Goal: Task Accomplishment & Management: Manage account settings

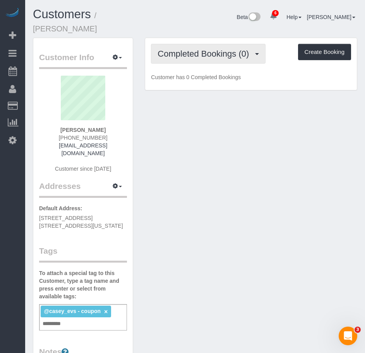
click at [192, 49] on span "Completed Bookings (0)" at bounding box center [205, 54] width 95 height 10
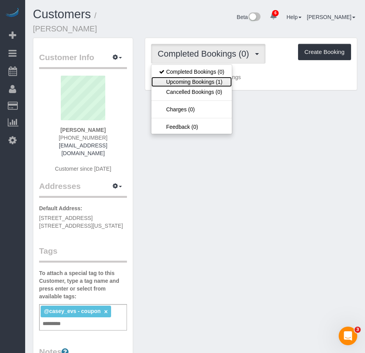
click at [181, 77] on link "Upcoming Bookings (1)" at bounding box center [192, 82] width 81 height 10
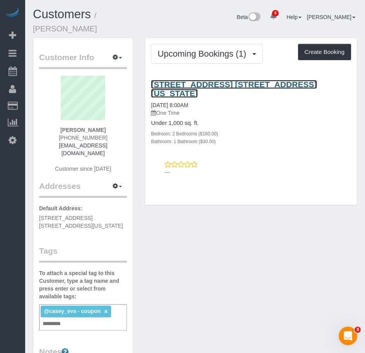
click at [176, 80] on link "129 Ridge Street, Apt. 6a, New York, NY 10002" at bounding box center [234, 89] width 166 height 18
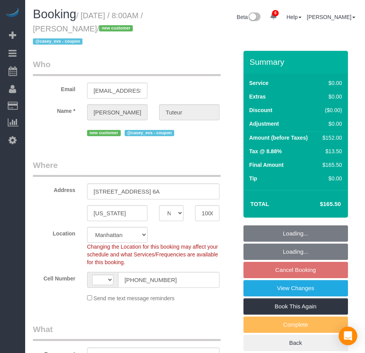
select select "NY"
select select "string:[GEOGRAPHIC_DATA]"
select select "string:stripe-pm_1RvJvA4VGloSiKo7BtS0W1ds"
select select "object:674"
select select "spot1"
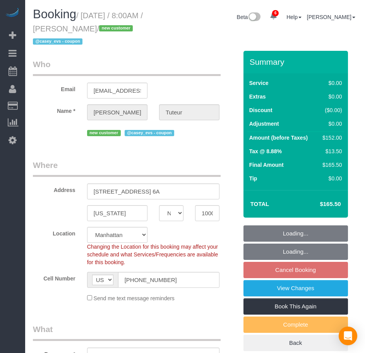
select select "number:89"
select select "number:90"
select select "number:15"
select select "number:5"
select select "object:931"
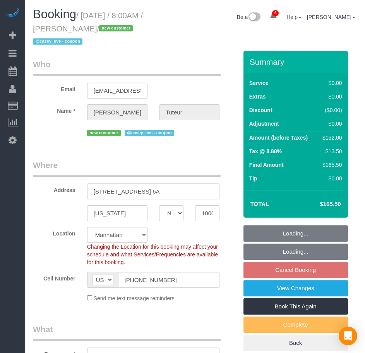
select select "2"
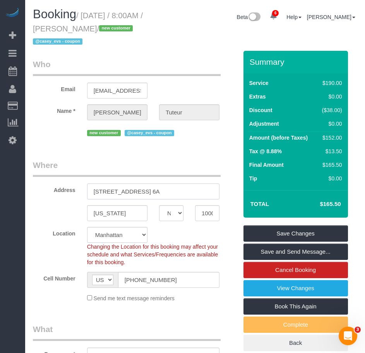
drag, startPoint x: 94, startPoint y: 191, endPoint x: 169, endPoint y: 191, distance: 74.8
click at [169, 191] on input "129 Ridge Street, Apt. 6A" at bounding box center [153, 191] width 133 height 16
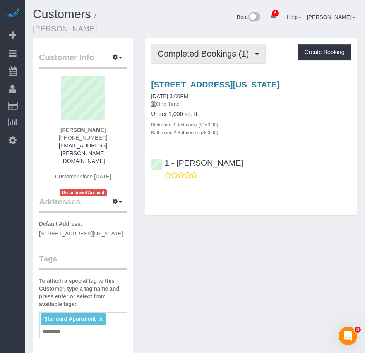
click at [184, 49] on span "Completed Bookings (1)" at bounding box center [205, 54] width 95 height 10
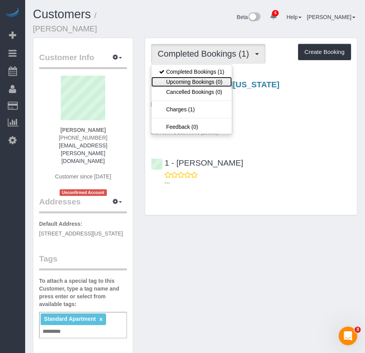
click at [179, 77] on link "Upcoming Bookings (0)" at bounding box center [192, 82] width 81 height 10
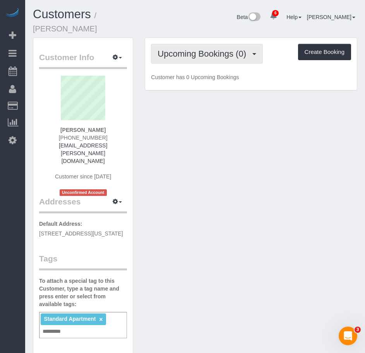
click at [177, 49] on span "Upcoming Bookings (0)" at bounding box center [204, 54] width 93 height 10
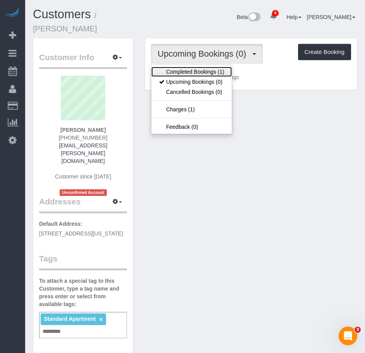
click at [176, 67] on link "Completed Bookings (1)" at bounding box center [192, 72] width 81 height 10
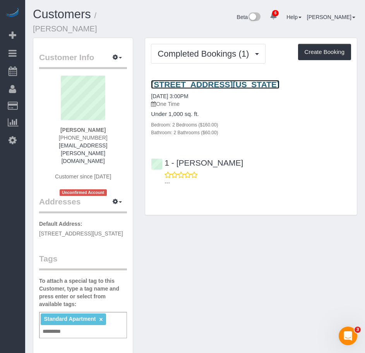
click at [173, 80] on link "2 Gold Street, Apt. 4101, New York, NY 10038" at bounding box center [215, 84] width 129 height 9
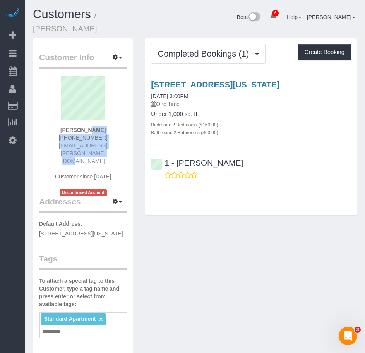
drag, startPoint x: 70, startPoint y: 118, endPoint x: 114, endPoint y: 137, distance: 47.6
click at [114, 137] on div "Nick Porebski (860) 336-8849 nick.porebski@gmail.com Customer since 2025 Unconf…" at bounding box center [83, 136] width 88 height 120
copy div "Nick Porebski (860) 336-8849 nick.porebski@gmail.com"
click at [248, 129] on div "2 Gold Street, Apt. 4101, New York, NY 10038 02/28/2025 3:00PM One Time Under 1…" at bounding box center [251, 131] width 212 height 116
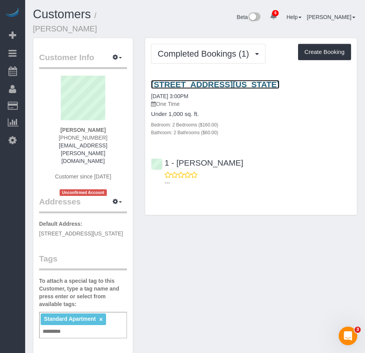
click at [187, 80] on link "2 Gold Street, Apt. 4101, New York, NY 10038" at bounding box center [215, 84] width 129 height 9
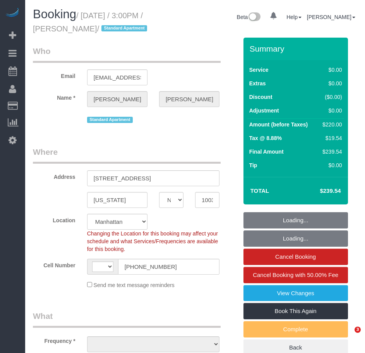
select select "NY"
select select "string:US"
select select "object:788"
select select "string:stripe-pm_1QxFKq4VGloSiKo7U4RvKxqz"
select select "number:89"
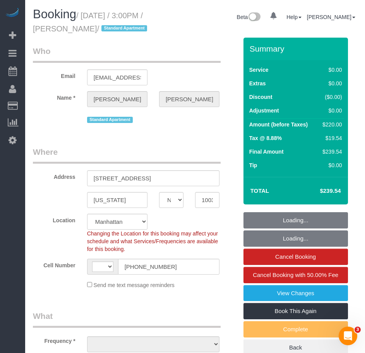
select select "number:90"
select select "number:15"
select select "number:5"
select select "2"
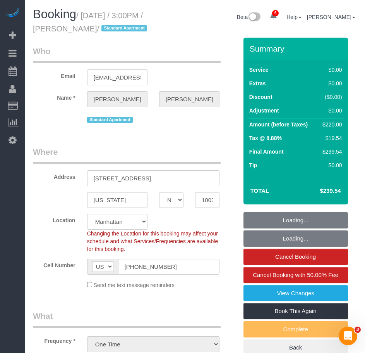
select select "object:1408"
select select "spot1"
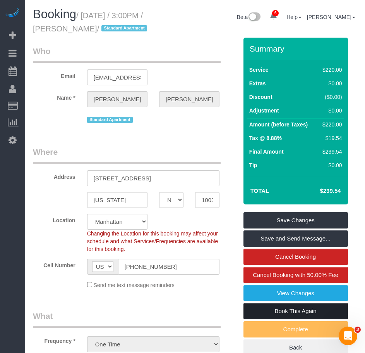
click at [292, 319] on link "Book This Again" at bounding box center [296, 311] width 105 height 16
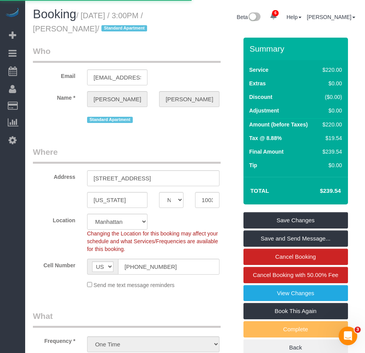
select select "NY"
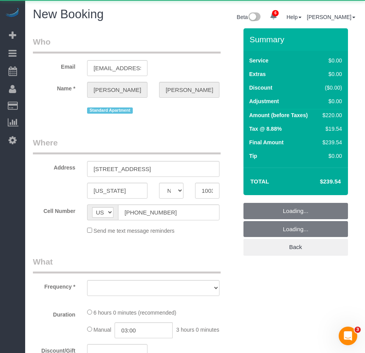
select select "object:2106"
select select "string:stripe-pm_1QxFKq4VGloSiKo7U4RvKxqz"
select select "number:89"
select select "number:90"
select select "number:15"
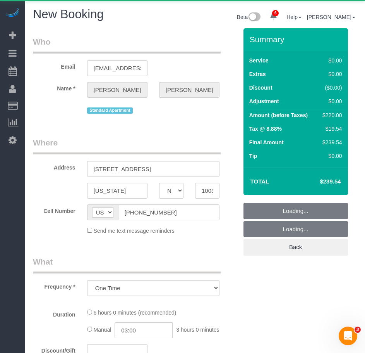
select select "number:5"
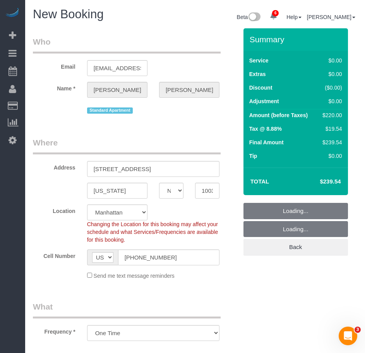
select select "2"
select select "object:2781"
select select "2"
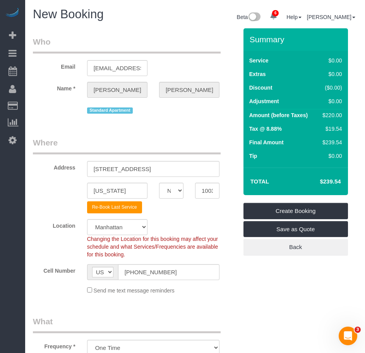
select select "object:2826"
select select "2"
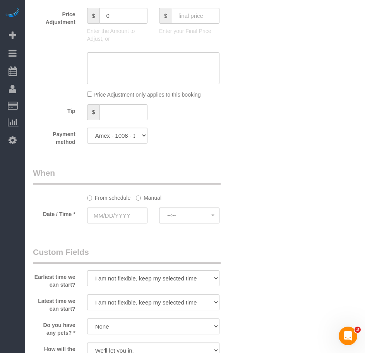
scroll to position [698, 0]
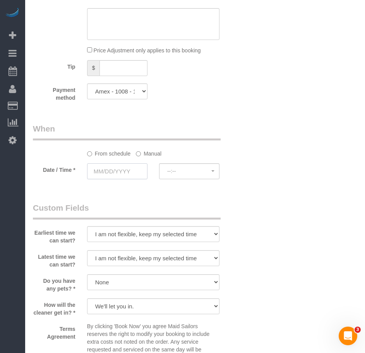
click at [117, 179] on input "text" at bounding box center [117, 171] width 60 height 16
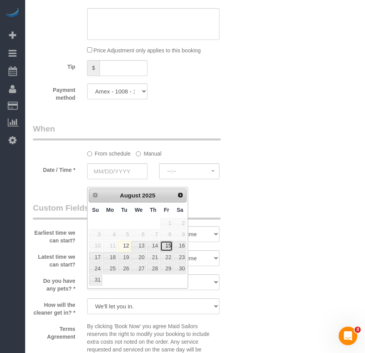
click at [169, 245] on link "15" at bounding box center [166, 246] width 12 height 10
type input "[DATE]"
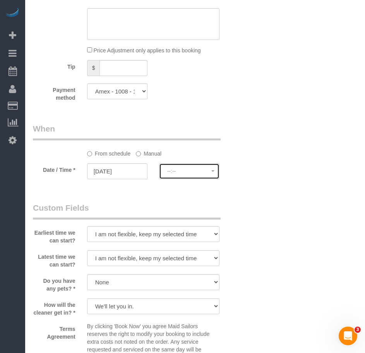
click at [187, 174] on span "--:--" at bounding box center [189, 171] width 44 height 6
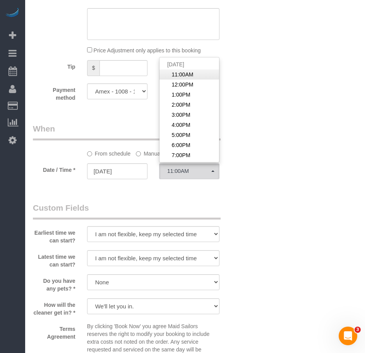
click at [189, 78] on span "11:00AM" at bounding box center [183, 75] width 22 height 8
select select "spot11"
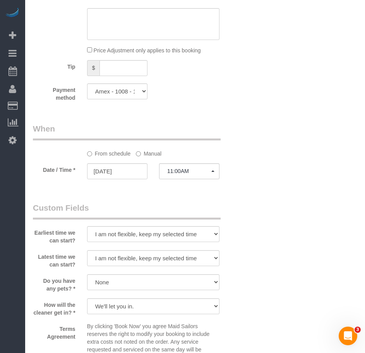
click at [142, 215] on legend "Custom Fields" at bounding box center [127, 210] width 188 height 17
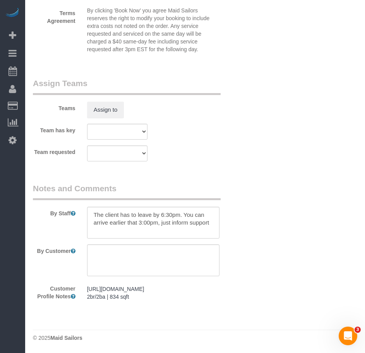
scroll to position [1028, 0]
drag, startPoint x: 210, startPoint y: 214, endPoint x: 92, endPoint y: 202, distance: 118.4
click at [92, 207] on textarea at bounding box center [153, 223] width 133 height 32
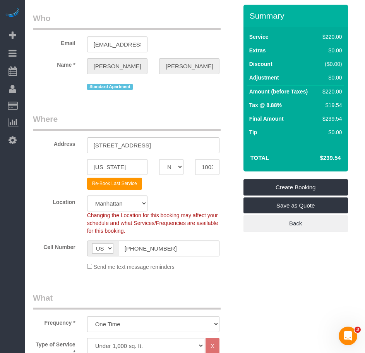
scroll to position [0, 0]
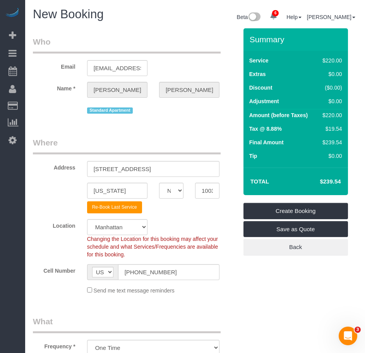
click at [167, 69] on div "Email nick.porebski@gmail.com" at bounding box center [135, 56] width 217 height 40
drag, startPoint x: 96, startPoint y: 69, endPoint x: 145, endPoint y: 70, distance: 48.1
click at [145, 70] on input "nick.porebski@gmail.com" at bounding box center [117, 68] width 60 height 16
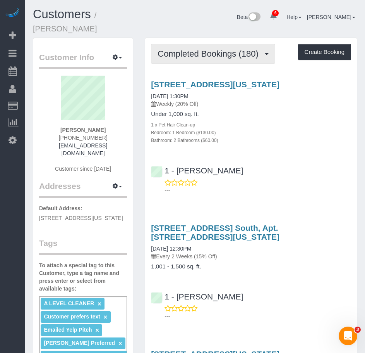
click at [186, 49] on span "Completed Bookings (180)" at bounding box center [210, 54] width 105 height 10
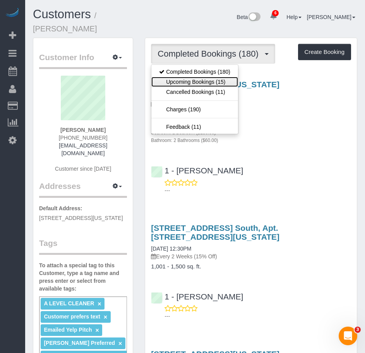
click at [180, 77] on link "Upcoming Bookings (15)" at bounding box center [195, 82] width 87 height 10
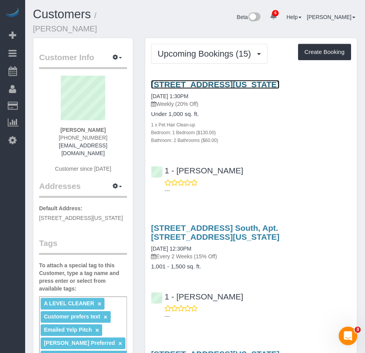
click at [182, 80] on link "150 East 44th Street Apt 34g, New York, NY 10017" at bounding box center [215, 84] width 129 height 9
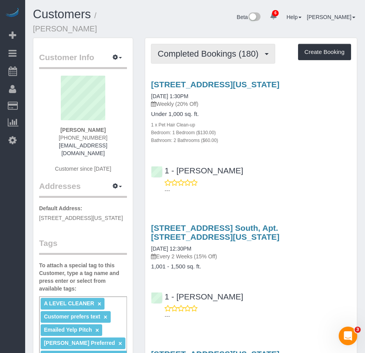
click at [187, 49] on span "Completed Bookings (180)" at bounding box center [210, 54] width 105 height 10
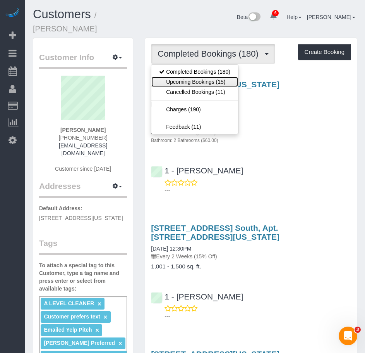
click at [184, 77] on link "Upcoming Bookings (15)" at bounding box center [195, 82] width 87 height 10
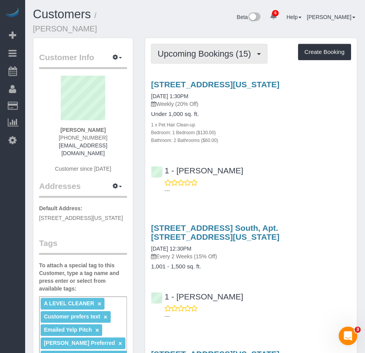
click at [184, 49] on span "Upcoming Bookings (15)" at bounding box center [206, 54] width 97 height 10
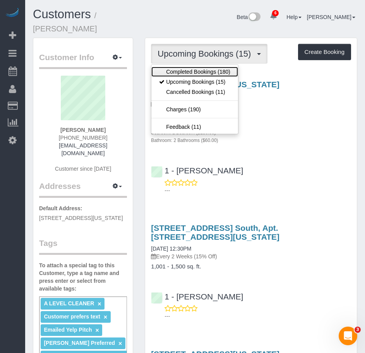
click at [180, 67] on link "Completed Bookings (180)" at bounding box center [195, 72] width 87 height 10
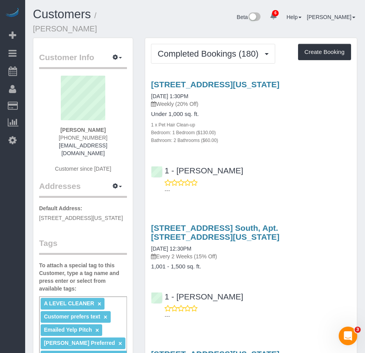
drag, startPoint x: 67, startPoint y: 119, endPoint x: 100, endPoint y: 121, distance: 33.8
click at [100, 121] on div "Jeffrey Davis 1 (802) 999-1920 jbdavis@gmavt.net Customer since 2021" at bounding box center [83, 128] width 88 height 105
copy strong "[PERSON_NAME]"
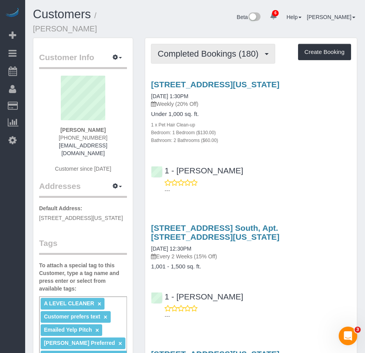
click at [210, 49] on span "Completed Bookings (180)" at bounding box center [210, 54] width 105 height 10
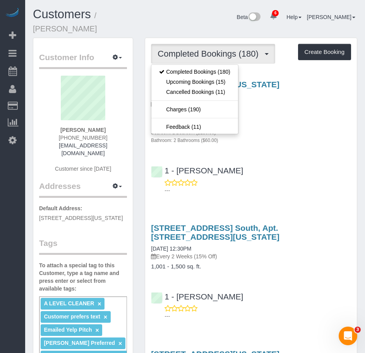
click at [115, 274] on label "To attach a special tag to this Customer, type a tag name and press enter or se…" at bounding box center [83, 276] width 88 height 31
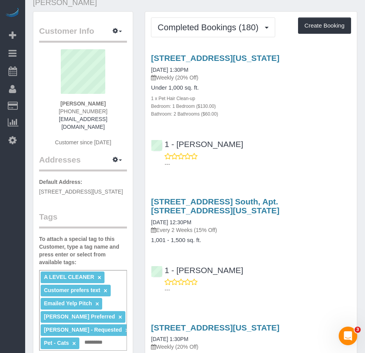
scroll to position [39, 0]
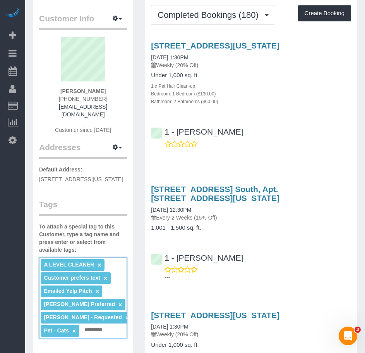
click at [90, 325] on input "text" at bounding box center [96, 330] width 26 height 10
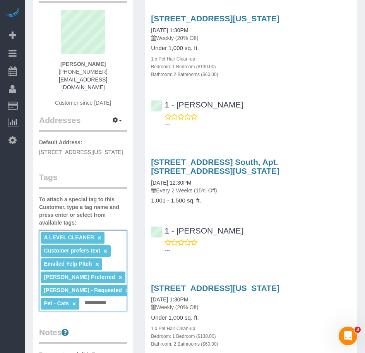
scroll to position [78, 0]
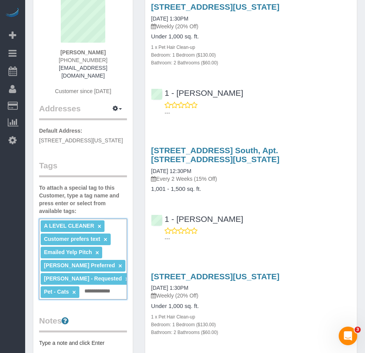
type input "**********"
click at [99, 286] on input "**********" at bounding box center [103, 291] width 41 height 10
click at [122, 286] on input "**********" at bounding box center [103, 291] width 41 height 10
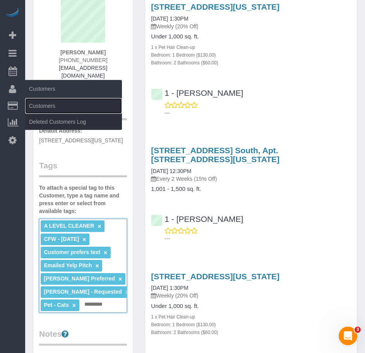
drag, startPoint x: 48, startPoint y: 108, endPoint x: 59, endPoint y: 91, distance: 20.2
click at [48, 108] on link "Customers" at bounding box center [73, 106] width 97 height 16
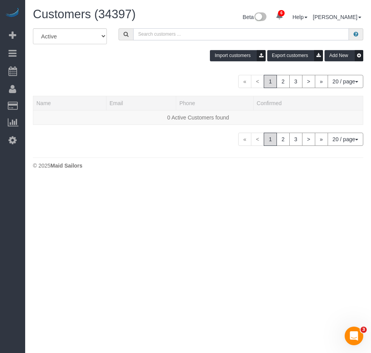
click at [145, 36] on input "text" at bounding box center [241, 34] width 216 height 12
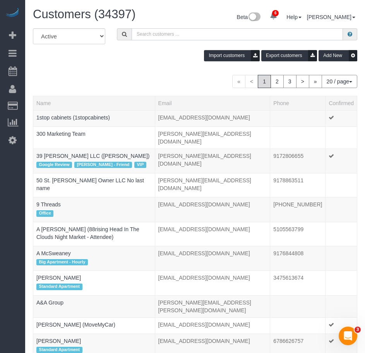
click at [195, 36] on input "text" at bounding box center [238, 34] width 212 height 12
paste input "nick.porebski@gmail.com"
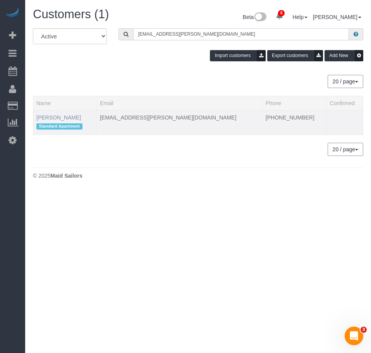
type input "nick.porebski@gmail.com"
click at [65, 120] on link "Nick Porebski" at bounding box center [58, 117] width 45 height 6
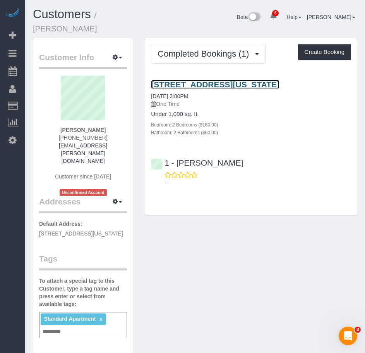
click at [188, 80] on link "2 Gold Street, Apt. 4101, New York, NY 10038" at bounding box center [215, 84] width 129 height 9
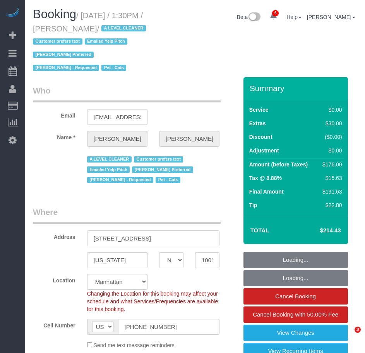
select select "NY"
select select "object:706"
select select "number:89"
select select "number:90"
select select "number:14"
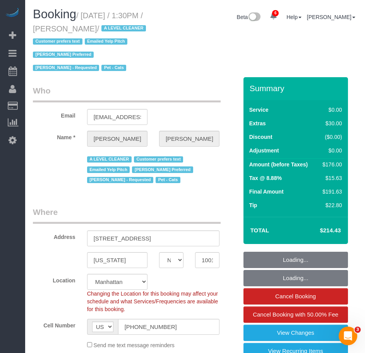
select select "number:6"
select select "1"
select select "2"
select select "string:stripe-pm_1ReC674VGloSiKo7UKl3QXXs"
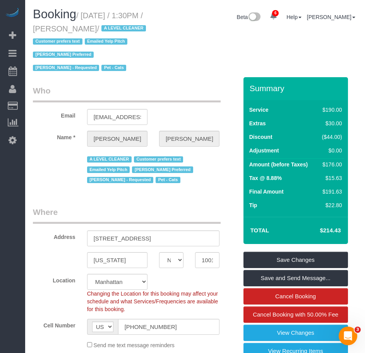
drag, startPoint x: 67, startPoint y: 29, endPoint x: 109, endPoint y: 30, distance: 42.6
click at [110, 30] on small "/ [DATE] / 1:30PM / [PERSON_NAME] / A LEVEL CLEANER Customer prefers text Email…" at bounding box center [90, 41] width 115 height 61
drag, startPoint x: 86, startPoint y: 17, endPoint x: 112, endPoint y: 26, distance: 27.5
click at [112, 26] on small "/ [DATE] / 1:30PM / [PERSON_NAME] / A LEVEL CLEANER Customer prefers text Email…" at bounding box center [90, 41] width 115 height 61
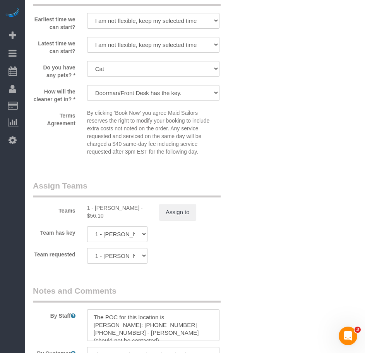
scroll to position [1046, 0]
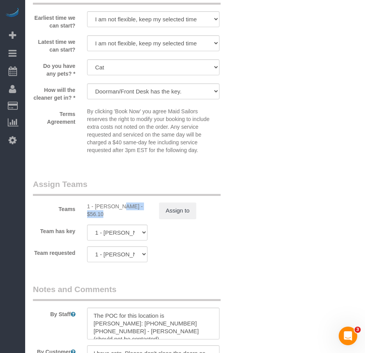
drag, startPoint x: 101, startPoint y: 212, endPoint x: 126, endPoint y: 212, distance: 25.6
click at [126, 212] on div "1 - [PERSON_NAME] - $56.10" at bounding box center [117, 210] width 60 height 16
copy div "[PERSON_NAME]"
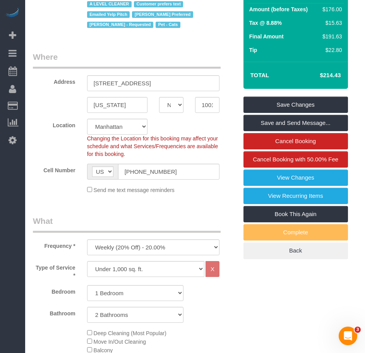
scroll to position [0, 0]
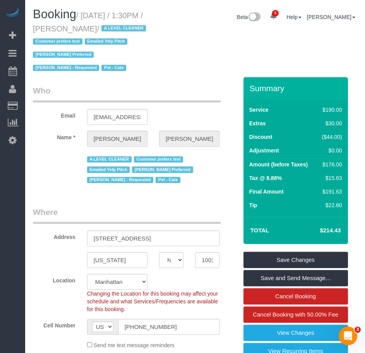
click at [50, 181] on div "A LEVEL CLEANER Customer prefers text Emailed Yelp Pitch [PERSON_NAME] Preferre…" at bounding box center [135, 168] width 217 height 33
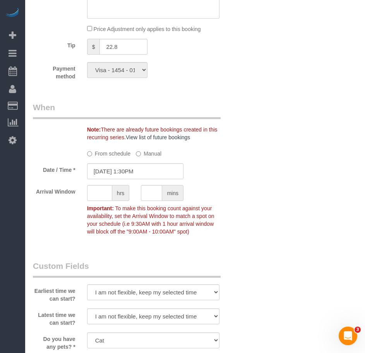
scroll to position [775, 0]
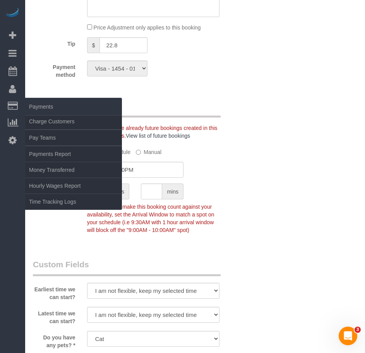
drag, startPoint x: 146, startPoint y: 100, endPoint x: 12, endPoint y: 101, distance: 134.1
click at [145, 100] on div "Who Email [EMAIL_ADDRESS][DOMAIN_NAME] Name * [PERSON_NAME] A LEVEL CLEANER Cus…" at bounding box center [135, 22] width 217 height 1441
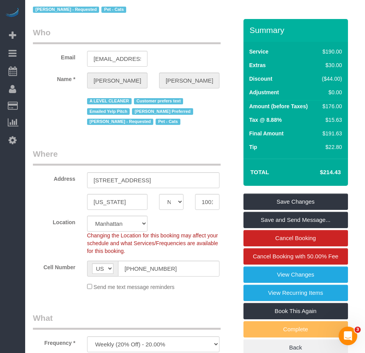
scroll to position [0, 0]
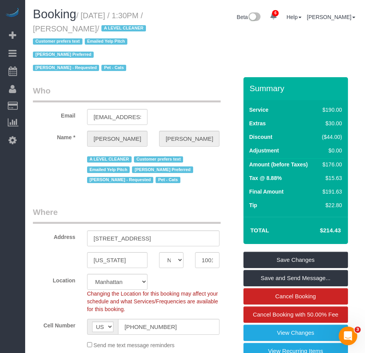
click at [83, 68] on span "[PERSON_NAME] - Requested" at bounding box center [66, 68] width 66 height 6
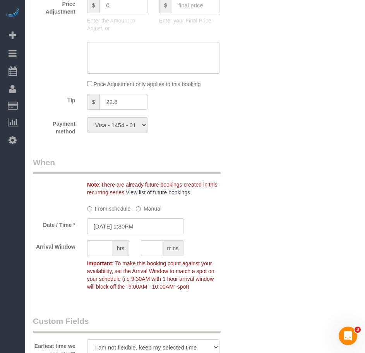
scroll to position [736, 0]
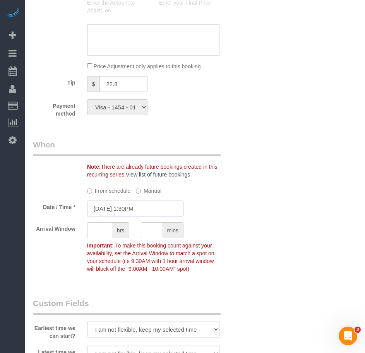
click at [112, 216] on input "[DATE] 1:30PM" at bounding box center [135, 208] width 96 height 16
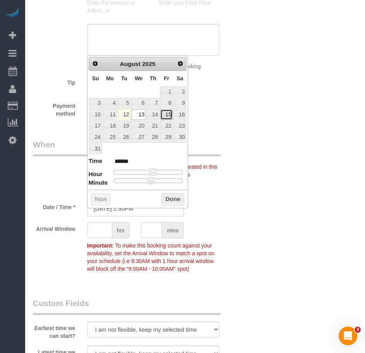
click at [169, 116] on link "15" at bounding box center [166, 114] width 12 height 10
type input "[DATE] 1:30PM"
click at [174, 198] on button "Done" at bounding box center [173, 199] width 23 height 12
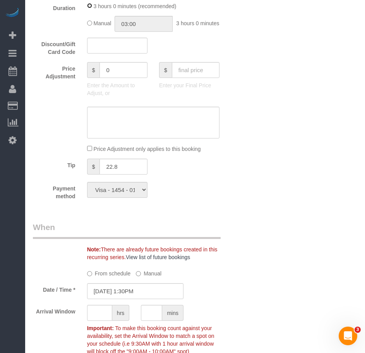
scroll to position [698, 0]
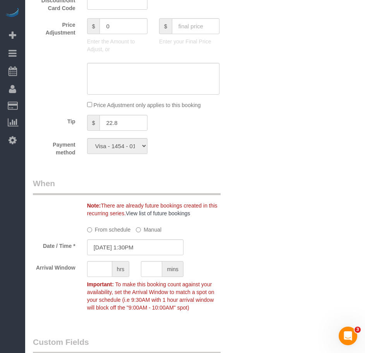
drag, startPoint x: 310, startPoint y: 72, endPoint x: 208, endPoint y: 83, distance: 102.9
click at [309, 72] on div "Who Email [EMAIL_ADDRESS][DOMAIN_NAME] Name * [PERSON_NAME] A LEVEL CLEANER Cus…" at bounding box center [195, 100] width 325 height 1441
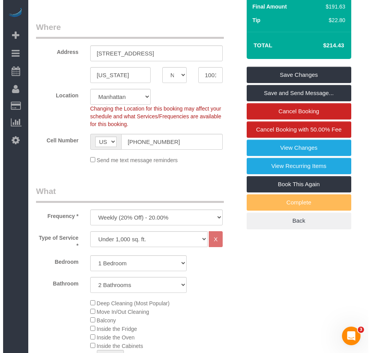
scroll to position [116, 0]
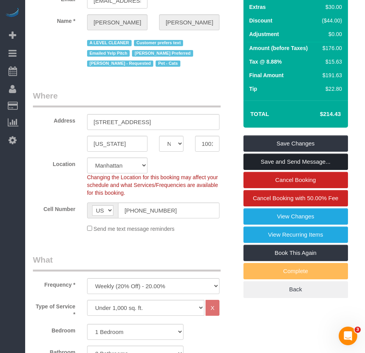
click at [286, 161] on link "Save and Send Message..." at bounding box center [296, 161] width 105 height 16
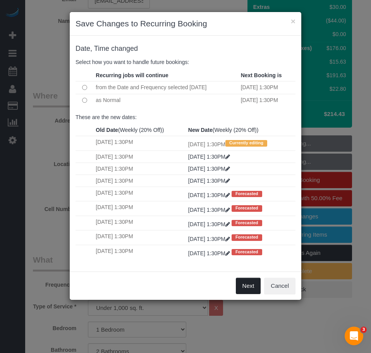
click at [249, 287] on button "Next" at bounding box center [248, 285] width 25 height 16
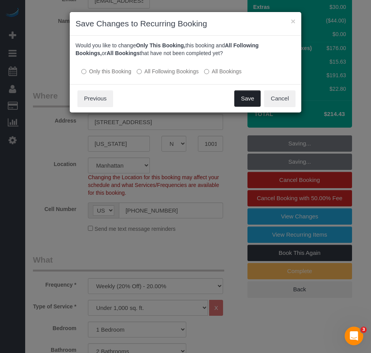
click at [244, 100] on button "Save" at bounding box center [247, 98] width 26 height 16
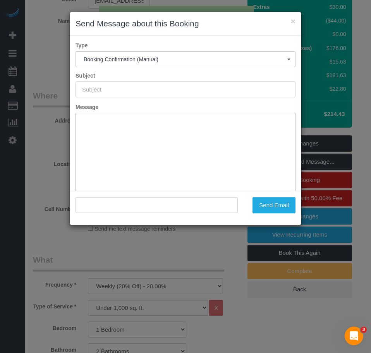
type input "Cleaning Confirmed for 08/15/2025 at 1:30pm"
type input ""Jeffrey Davis" <jbdavis@gmavt.net>"
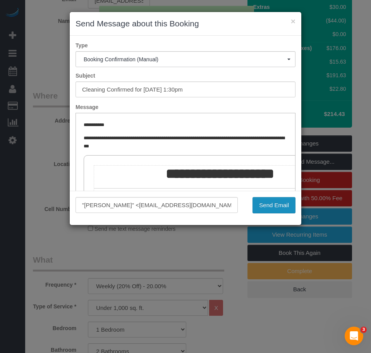
scroll to position [0, 0]
click at [281, 207] on button "Send Email" at bounding box center [274, 205] width 43 height 16
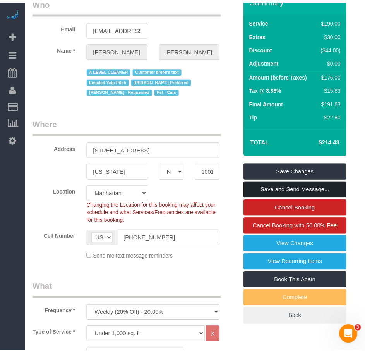
scroll to position [144, 0]
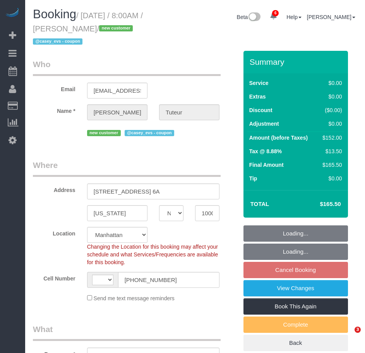
select select "NY"
select select "number:89"
select select "number:90"
select select "number:15"
select select "number:5"
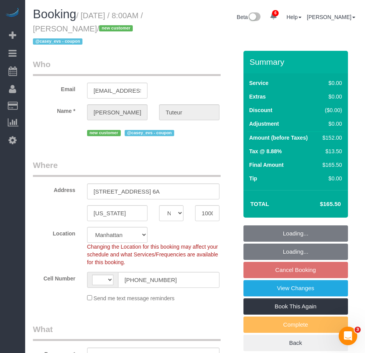
select select "string:[GEOGRAPHIC_DATA]"
select select "object:824"
select select "spot1"
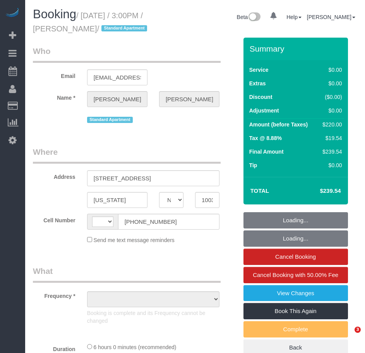
select select "NY"
select select "object:436"
select select "string:US"
select select "string:stripe-pm_1QxFKq4VGloSiKo7U4RvKxqz"
select select "spot1"
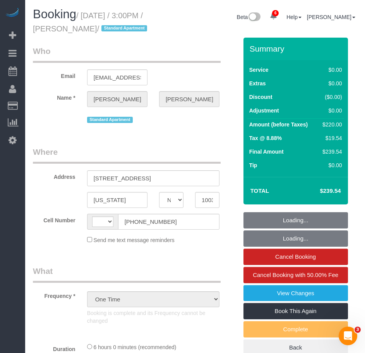
select select "number:89"
select select "number:90"
select select "number:15"
select select "number:5"
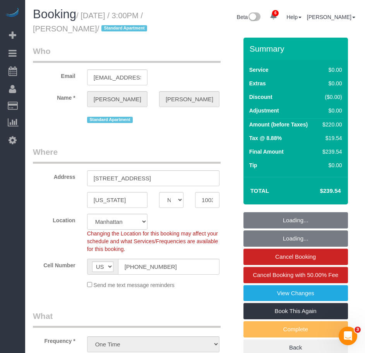
select select "object:1372"
select select "2"
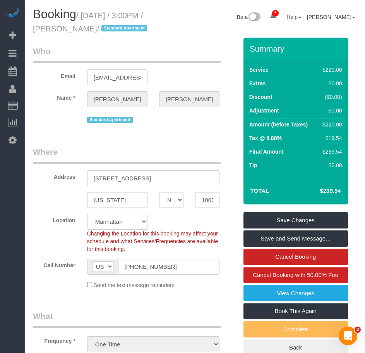
drag, startPoint x: 320, startPoint y: 200, endPoint x: 344, endPoint y: 201, distance: 24.1
click at [344, 201] on div "Total $239.54" at bounding box center [296, 191] width 105 height 28
copy table "Total"
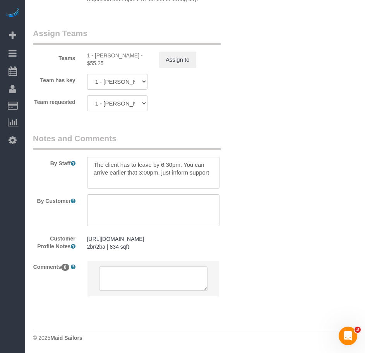
scroll to position [1124, 0]
drag, startPoint x: 210, startPoint y: 165, endPoint x: 109, endPoint y: 112, distance: 114.4
click at [98, 159] on textarea at bounding box center [153, 173] width 133 height 32
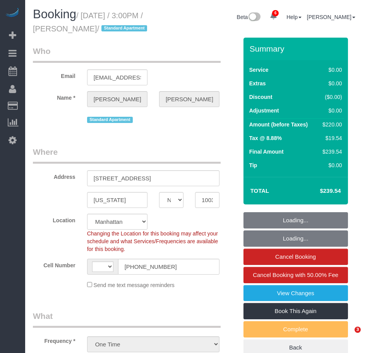
select select "NY"
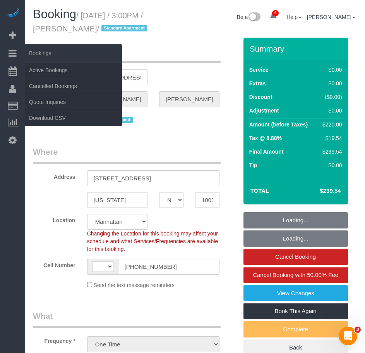
select select "object:689"
select select "string:[GEOGRAPHIC_DATA]"
select select "2"
select select "number:89"
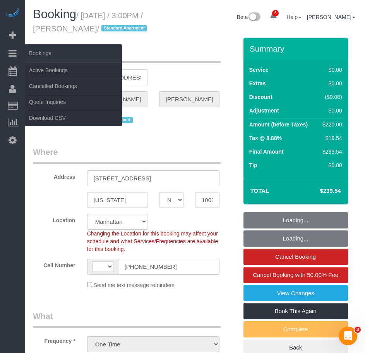
select select "number:90"
select select "number:15"
select select "number:5"
select select "spot1"
click at [54, 68] on link "Active Bookings" at bounding box center [73, 70] width 97 height 16
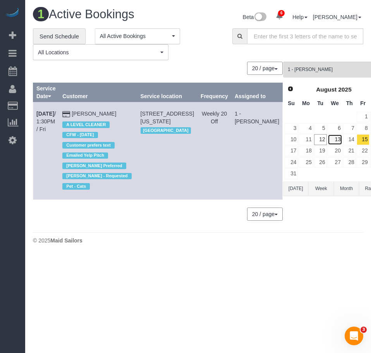
click at [328, 139] on link "13" at bounding box center [335, 139] width 15 height 10
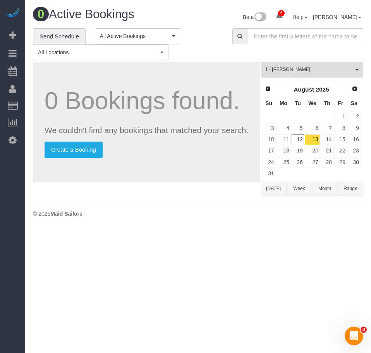
click at [305, 72] on span "1 - [PERSON_NAME]" at bounding box center [309, 69] width 88 height 7
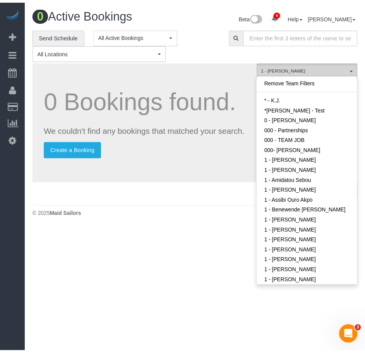
scroll to position [199, 0]
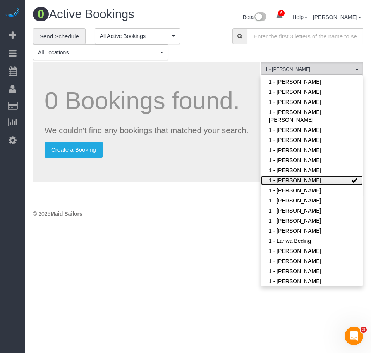
click at [351, 181] on link "1 - [PERSON_NAME]" at bounding box center [312, 180] width 102 height 10
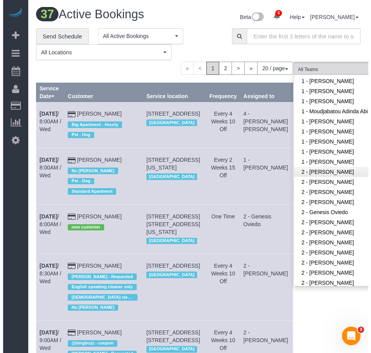
scroll to position [388, 0]
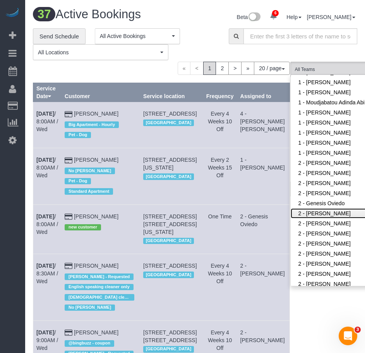
click at [291, 212] on link "2 - [PERSON_NAME]" at bounding box center [341, 213] width 101 height 10
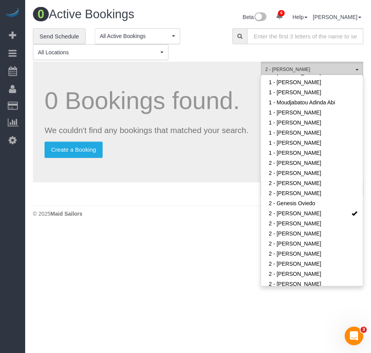
click at [351, 68] on span "2 - [PERSON_NAME]" at bounding box center [309, 69] width 88 height 7
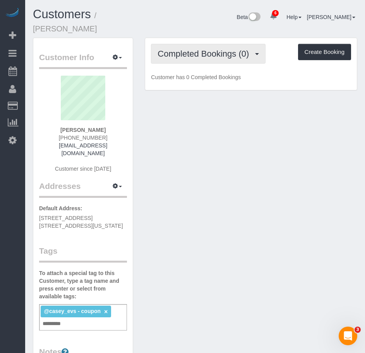
click at [198, 49] on span "Completed Bookings (0)" at bounding box center [205, 54] width 95 height 10
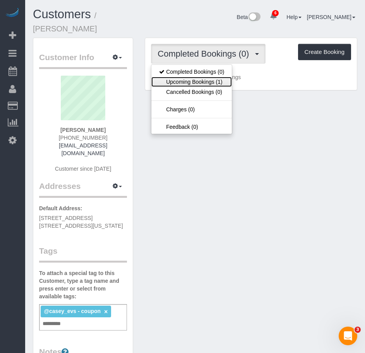
click at [181, 77] on link "Upcoming Bookings (1)" at bounding box center [192, 82] width 81 height 10
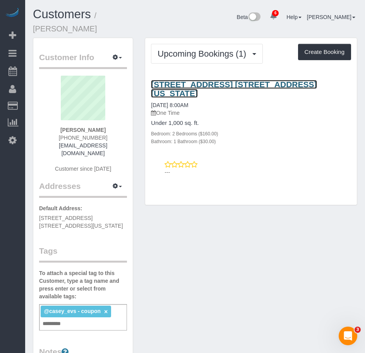
click at [195, 80] on link "129 Ridge Street, Apt. 6a, New York, NY 10002" at bounding box center [234, 89] width 166 height 18
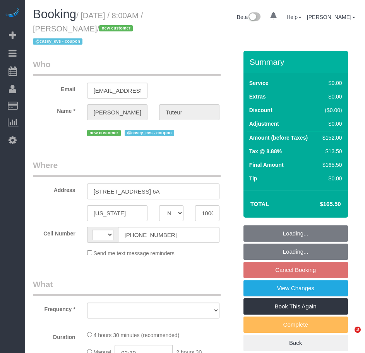
select select "NY"
select select "string:[GEOGRAPHIC_DATA]"
select select "object:819"
select select "number:89"
select select "number:90"
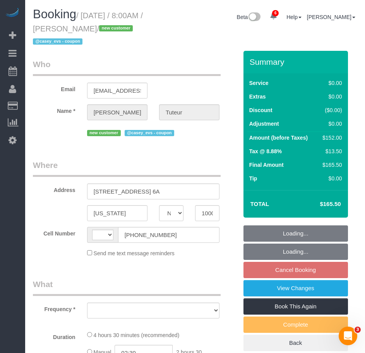
select select "number:15"
select select "number:5"
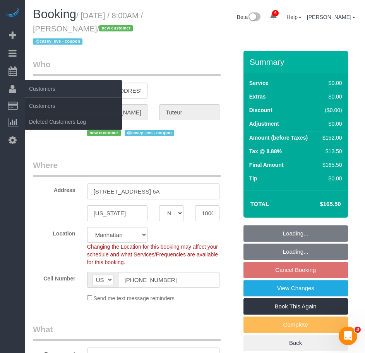
select select "spot1"
select select "string:stripe-pm_1RvJvA4VGloSiKo7BtS0W1ds"
select select "object:828"
select select "2"
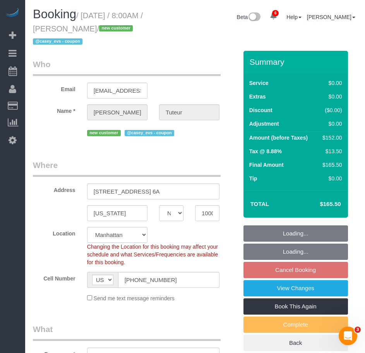
select select "2"
